Goal: Answer question/provide support: Share knowledge or assist other users

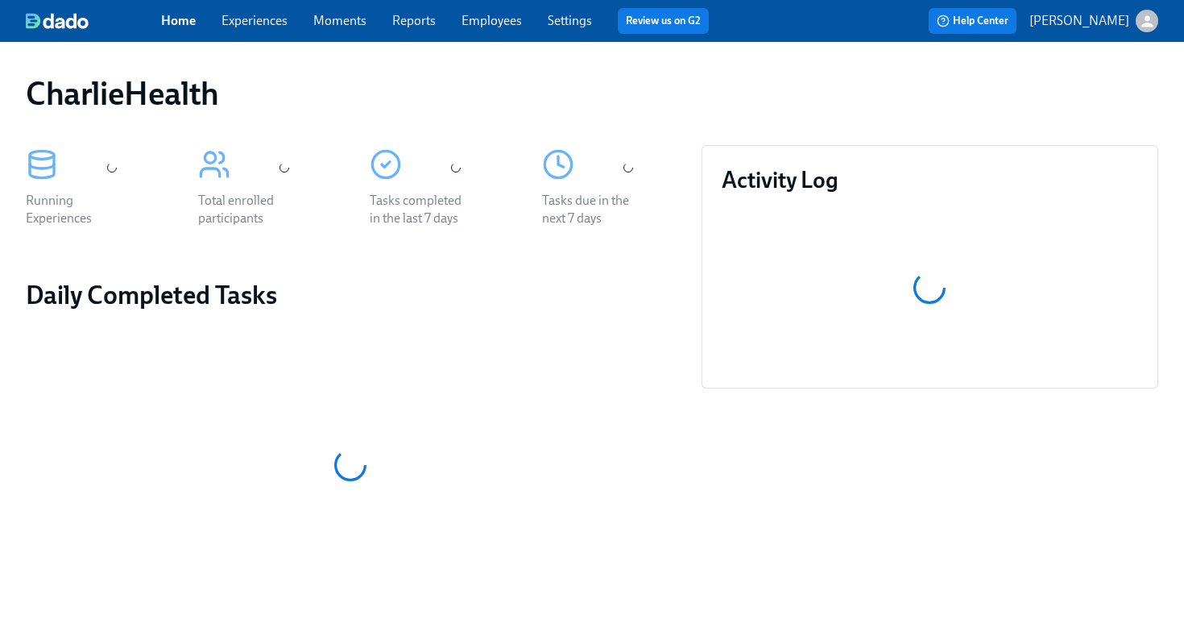
click at [486, 26] on link "Employees" at bounding box center [492, 20] width 60 height 15
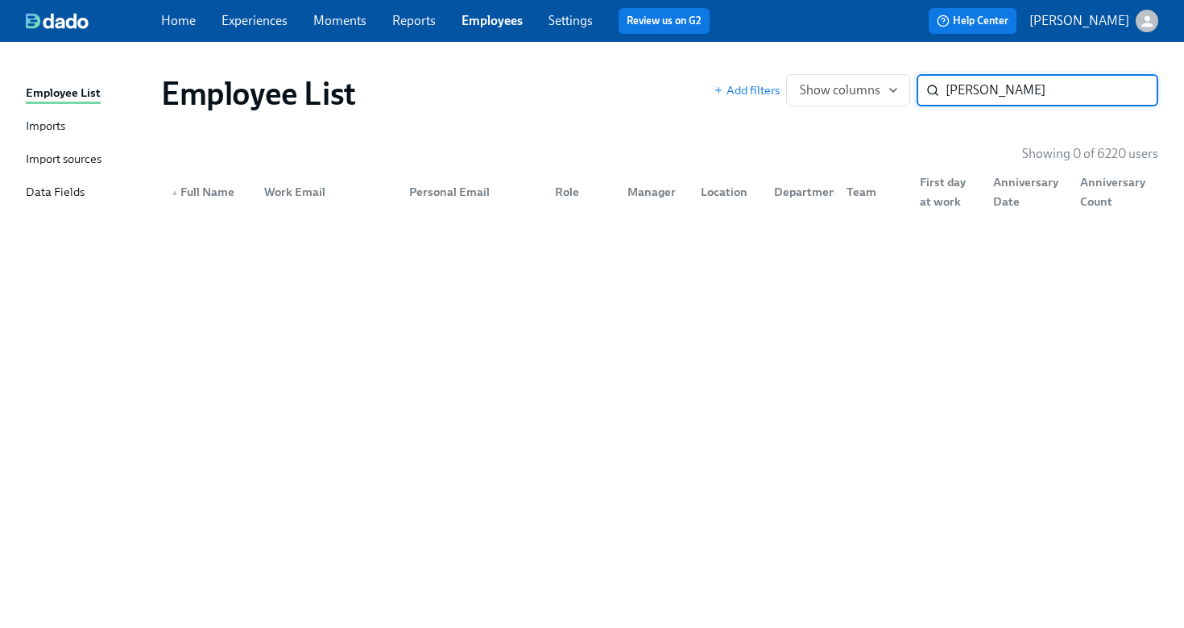
click at [979, 93] on input "[PERSON_NAME]" at bounding box center [1052, 90] width 213 height 32
click at [981, 93] on input "[PERSON_NAME]" at bounding box center [1052, 90] width 213 height 32
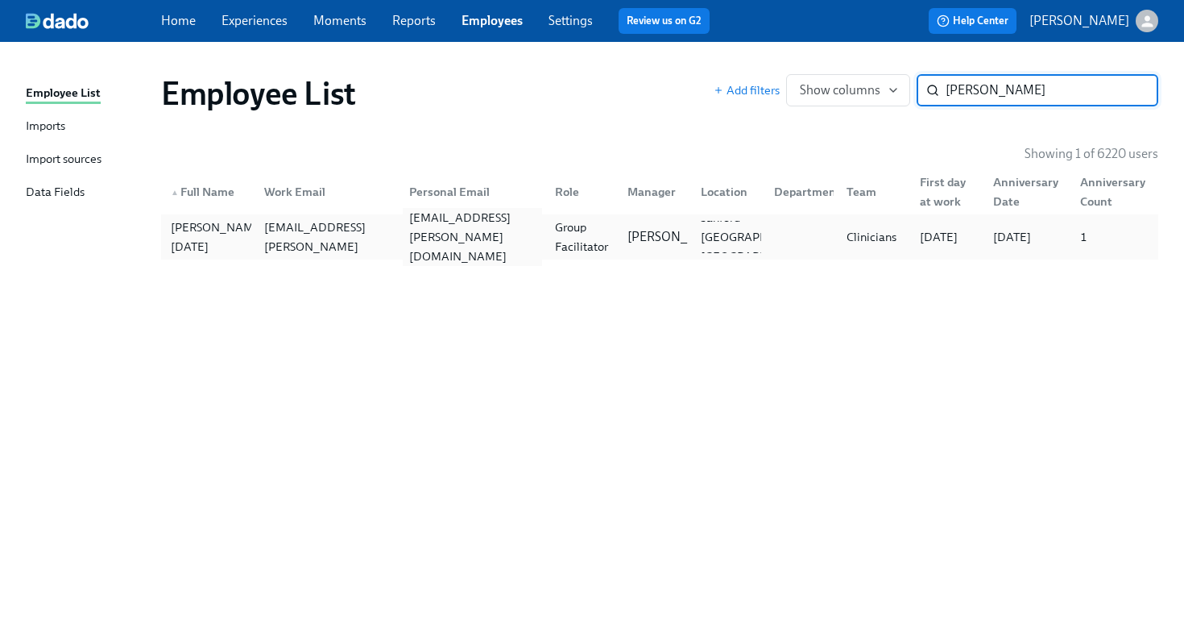
type input "[PERSON_NAME]"
click at [412, 235] on div "[EMAIL_ADDRESS][PERSON_NAME][DOMAIN_NAME]" at bounding box center [472, 237] width 139 height 58
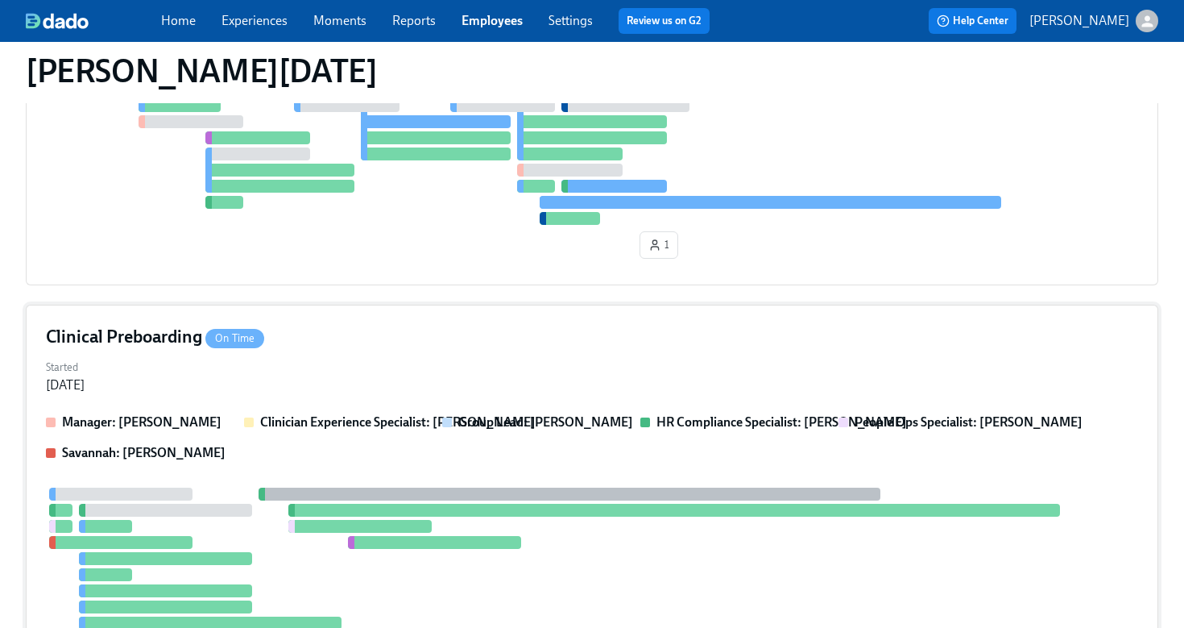
scroll to position [585, 0]
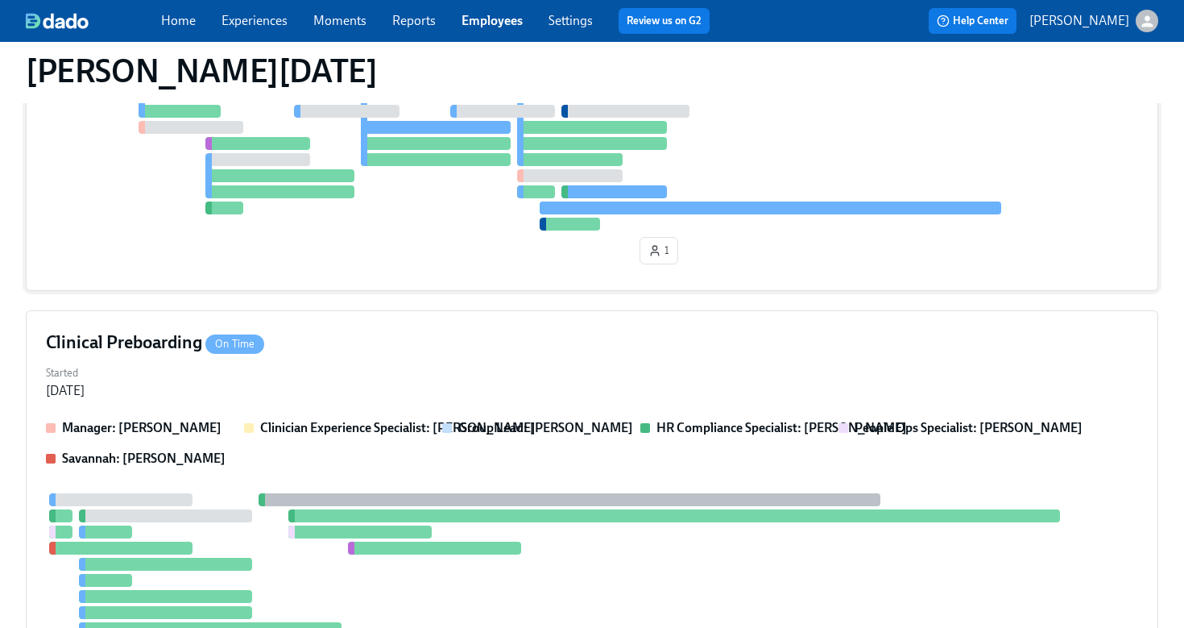
click at [475, 231] on div "1" at bounding box center [592, 180] width 1092 height 182
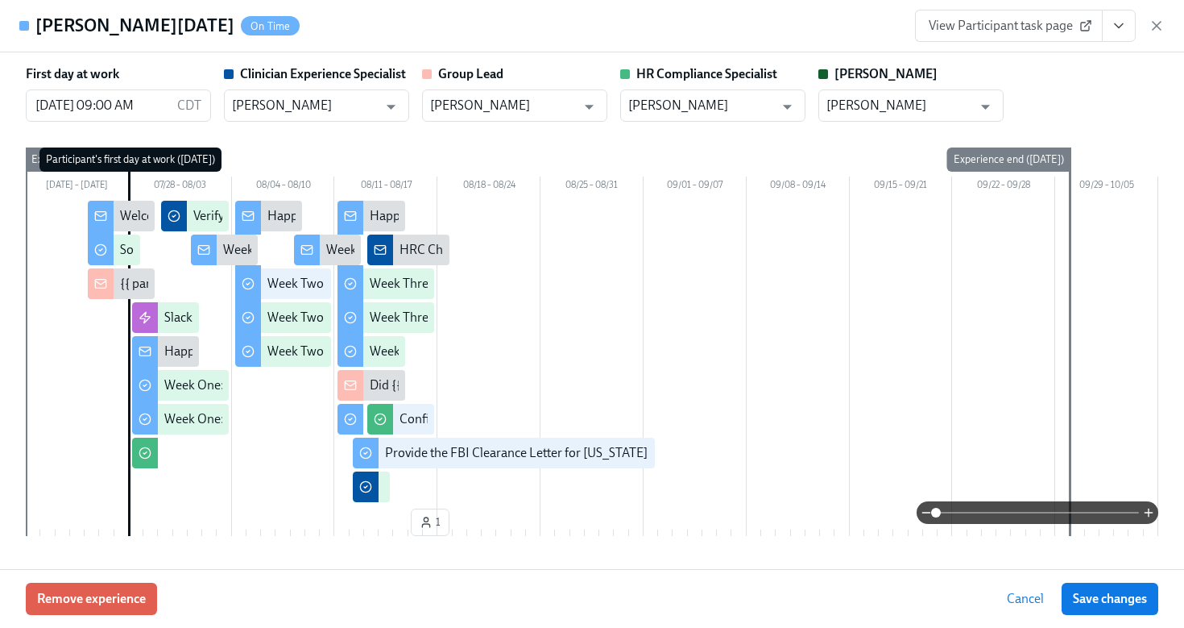
click at [1109, 29] on button "View task page" at bounding box center [1119, 26] width 34 height 32
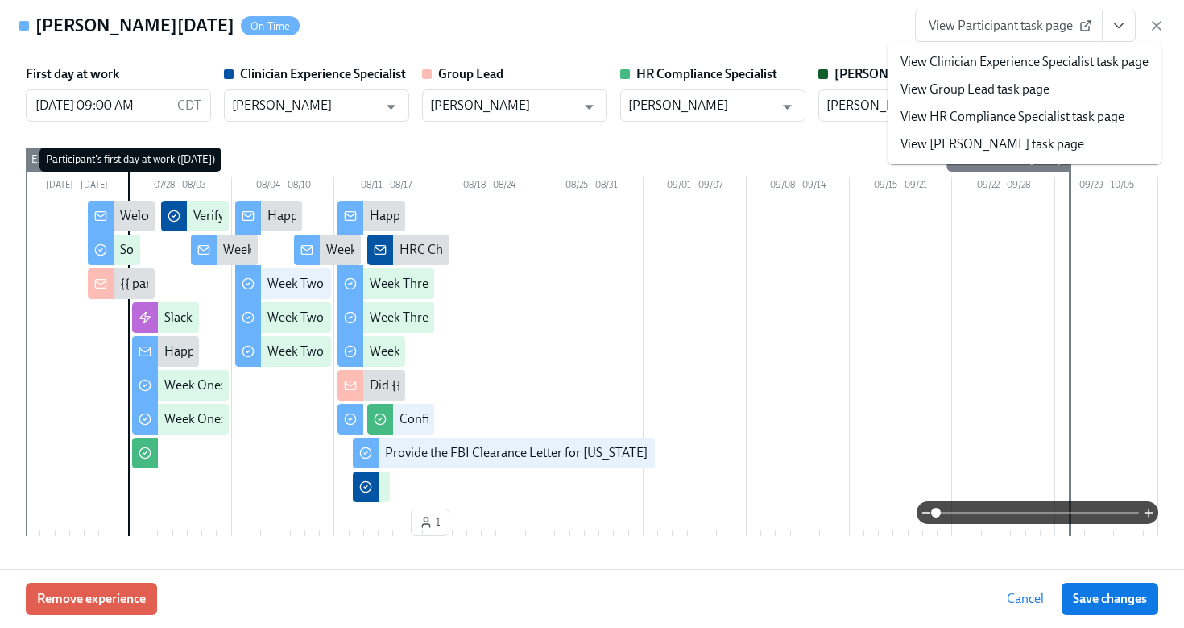
click at [1062, 125] on link "View HR Compliance Specialist task page" at bounding box center [1013, 117] width 224 height 18
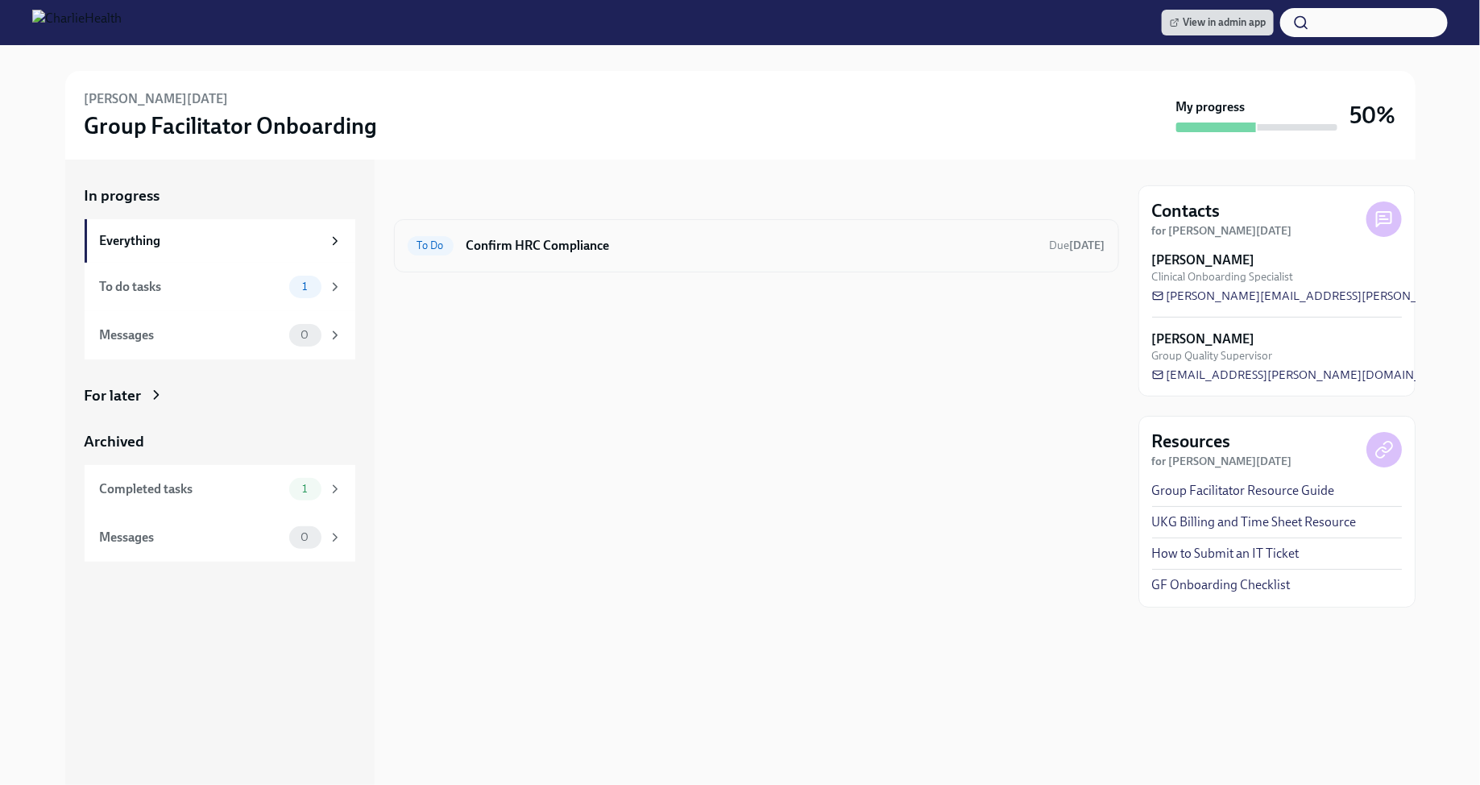
click at [530, 248] on h6 "Confirm HRC Compliance" at bounding box center [751, 246] width 570 height 18
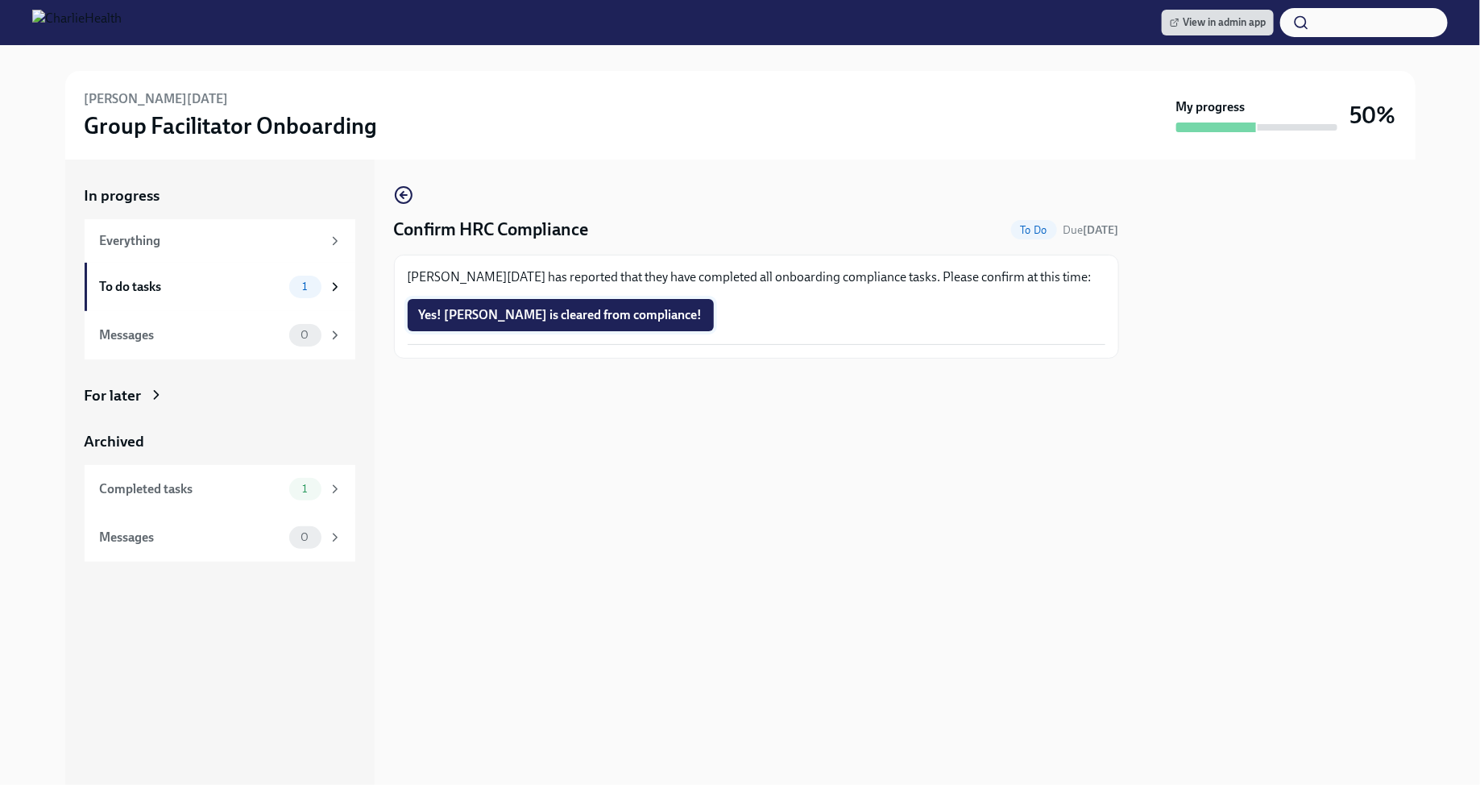
click at [547, 322] on span "Yes! Marie is cleared from compliance!" at bounding box center [561, 315] width 284 height 16
